Goal: Find specific page/section: Find specific page/section

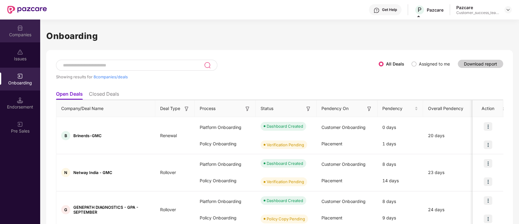
click at [22, 35] on div "Companies" at bounding box center [20, 35] width 40 height 6
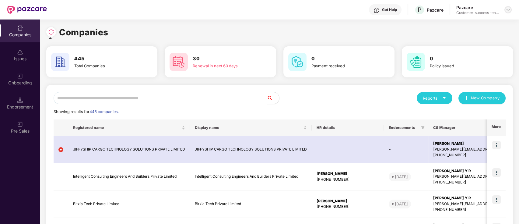
click at [508, 9] on img at bounding box center [508, 9] width 5 height 5
click at [509, 9] on img at bounding box center [508, 9] width 5 height 5
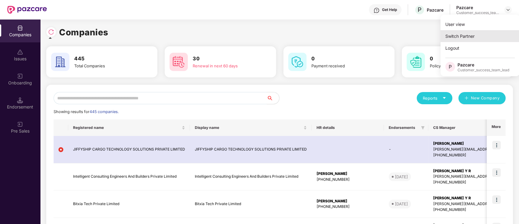
click at [497, 38] on div "Switch Partner" at bounding box center [480, 36] width 79 height 12
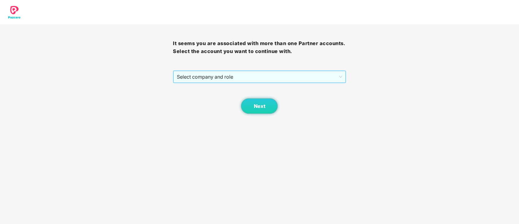
click at [332, 82] on span "Select company and role" at bounding box center [259, 77] width 165 height 12
click at [248, 74] on span "Select company and role" at bounding box center [259, 77] width 165 height 12
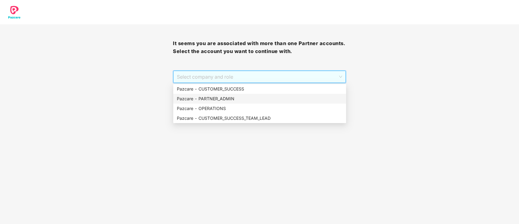
click at [247, 99] on div "Pazcare - PARTNER_ADMIN" at bounding box center [260, 98] width 166 height 7
click at [247, 99] on button "Next" at bounding box center [259, 105] width 37 height 15
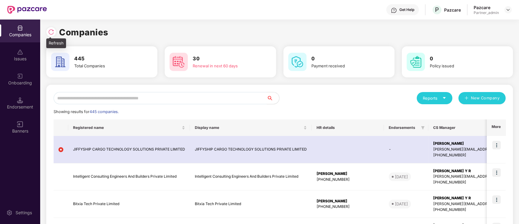
click at [53, 33] on img at bounding box center [51, 32] width 6 height 6
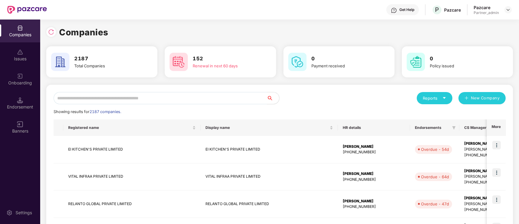
click at [182, 93] on input "text" at bounding box center [161, 98] width 214 height 12
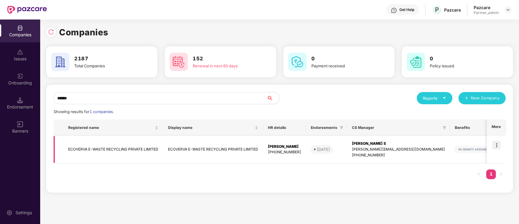
type input "******"
click at [497, 142] on img at bounding box center [496, 145] width 9 height 9
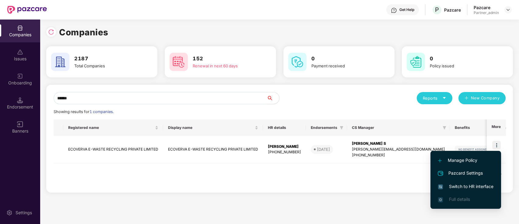
click at [258, 183] on div "Registered name Display name HR details Endorsements CS Manager Benefits Earlie…" at bounding box center [280, 152] width 452 height 66
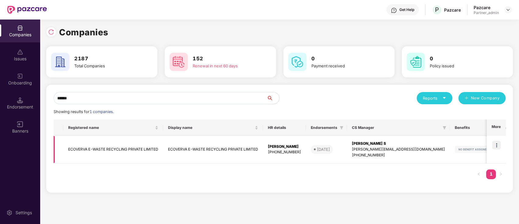
click at [225, 152] on td "ECOVERVA E-WASTE RECYCLING PRIVATE LIMITED" at bounding box center [213, 149] width 100 height 27
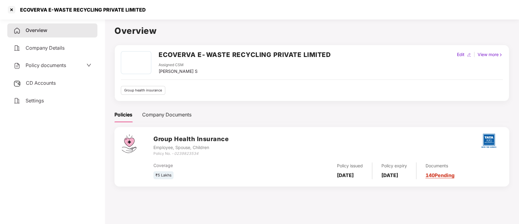
click at [76, 66] on div "Policy documents" at bounding box center [52, 66] width 78 height 8
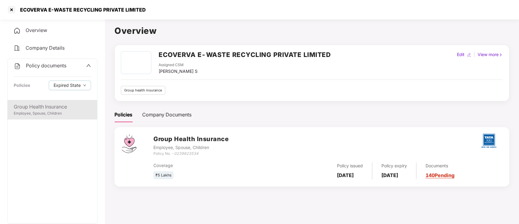
click at [63, 111] on div "Employee, Spouse, Children" at bounding box center [52, 114] width 77 height 6
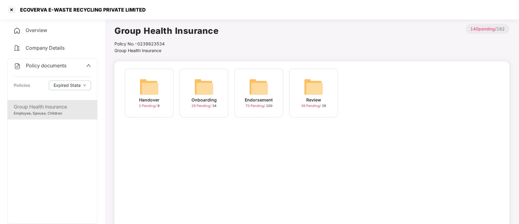
click at [140, 44] on div "Policy No.- 0239823534" at bounding box center [167, 44] width 104 height 7
drag, startPoint x: 138, startPoint y: 44, endPoint x: 142, endPoint y: 44, distance: 4.0
click at [141, 44] on div "Policy No.- 0239823534" at bounding box center [167, 44] width 104 height 7
click at [242, 28] on div "Group Health Insurance Policy No.- 0239823534 Group Health Insurance > 140 pend…" at bounding box center [312, 39] width 395 height 30
click at [140, 44] on div "Policy No.- 0239823534" at bounding box center [167, 44] width 104 height 7
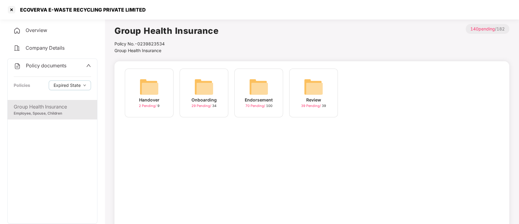
click at [168, 44] on div "Policy No.- 0239823534" at bounding box center [167, 44] width 104 height 7
click at [139, 45] on div "Policy No.- 0239823534" at bounding box center [167, 44] width 104 height 7
